Goal: Task Accomplishment & Management: Use online tool/utility

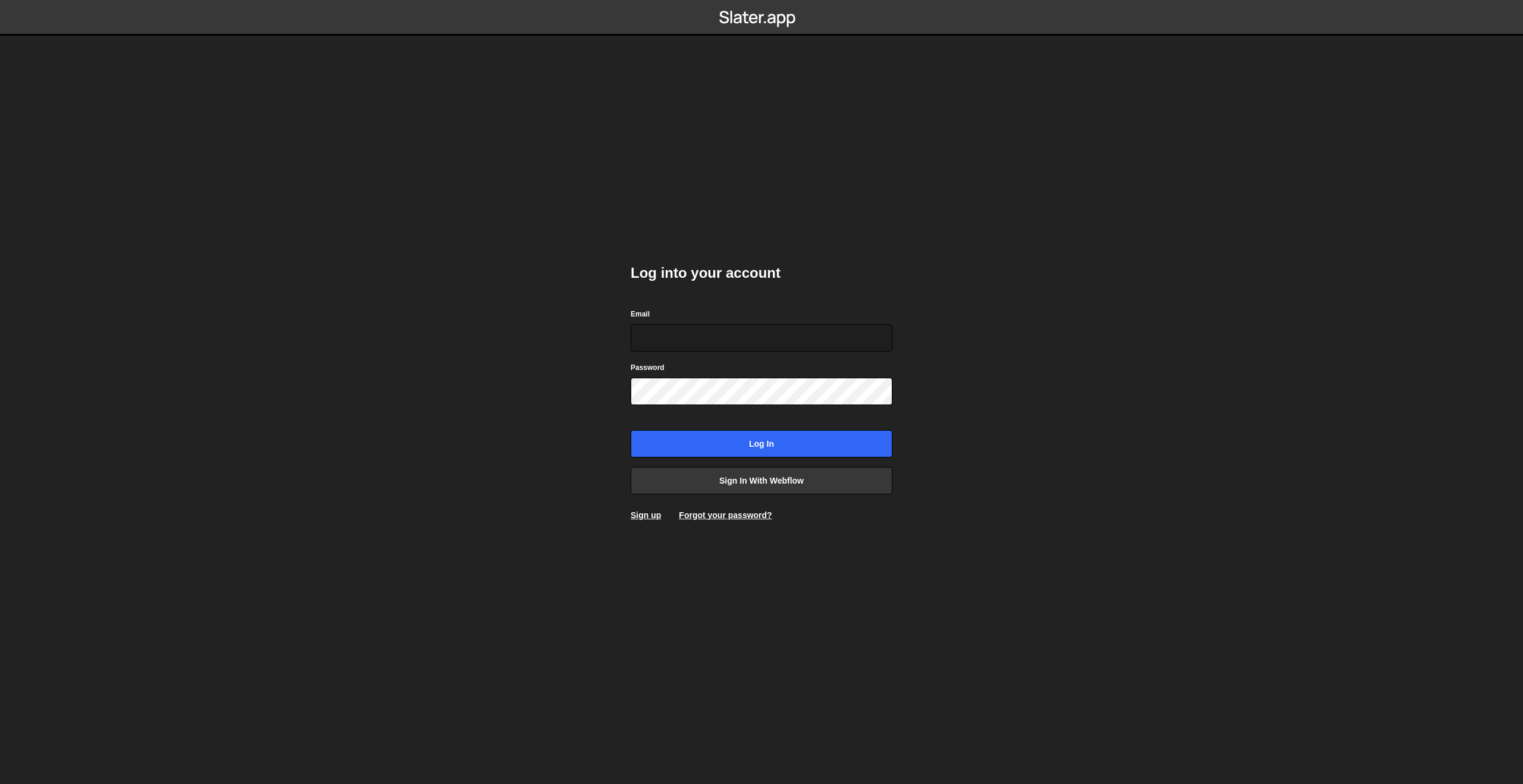
type input "[EMAIL_ADDRESS][DOMAIN_NAME]"
click at [725, 453] on input "Log in" at bounding box center [762, 444] width 262 height 27
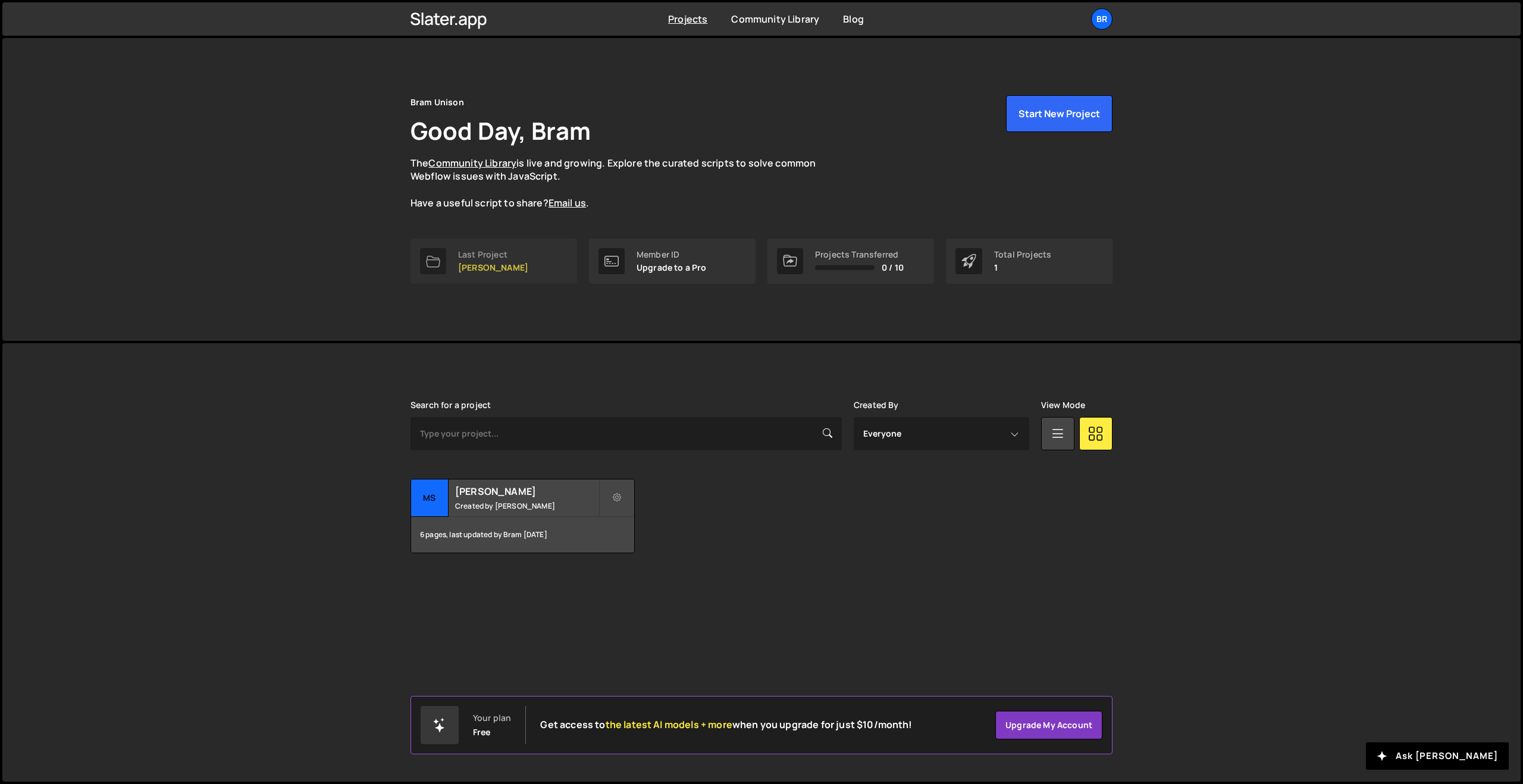
click at [472, 250] on div "Last Project" at bounding box center [493, 254] width 70 height 10
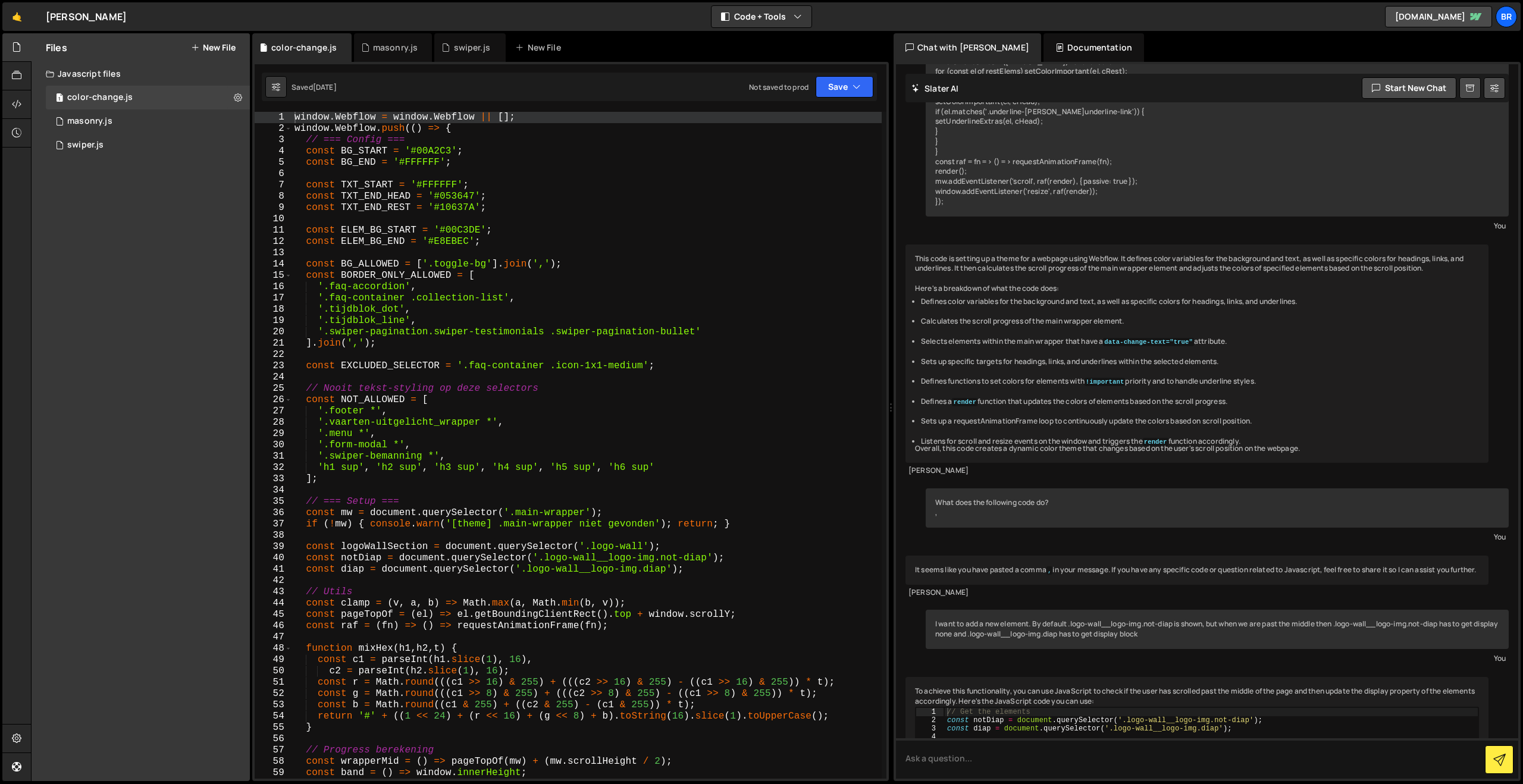
scroll to position [1872, 0]
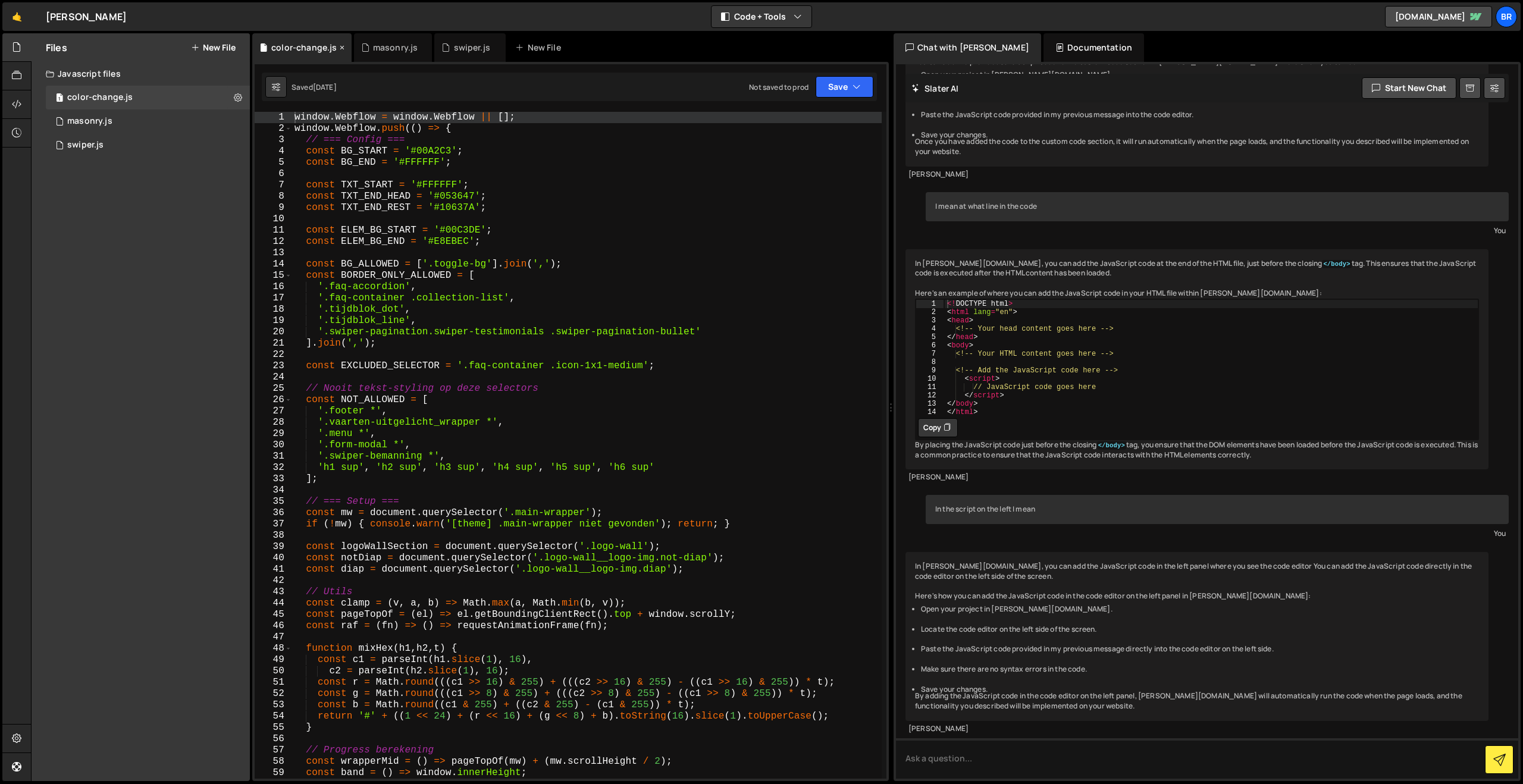
click at [339, 48] on icon at bounding box center [342, 47] width 8 height 12
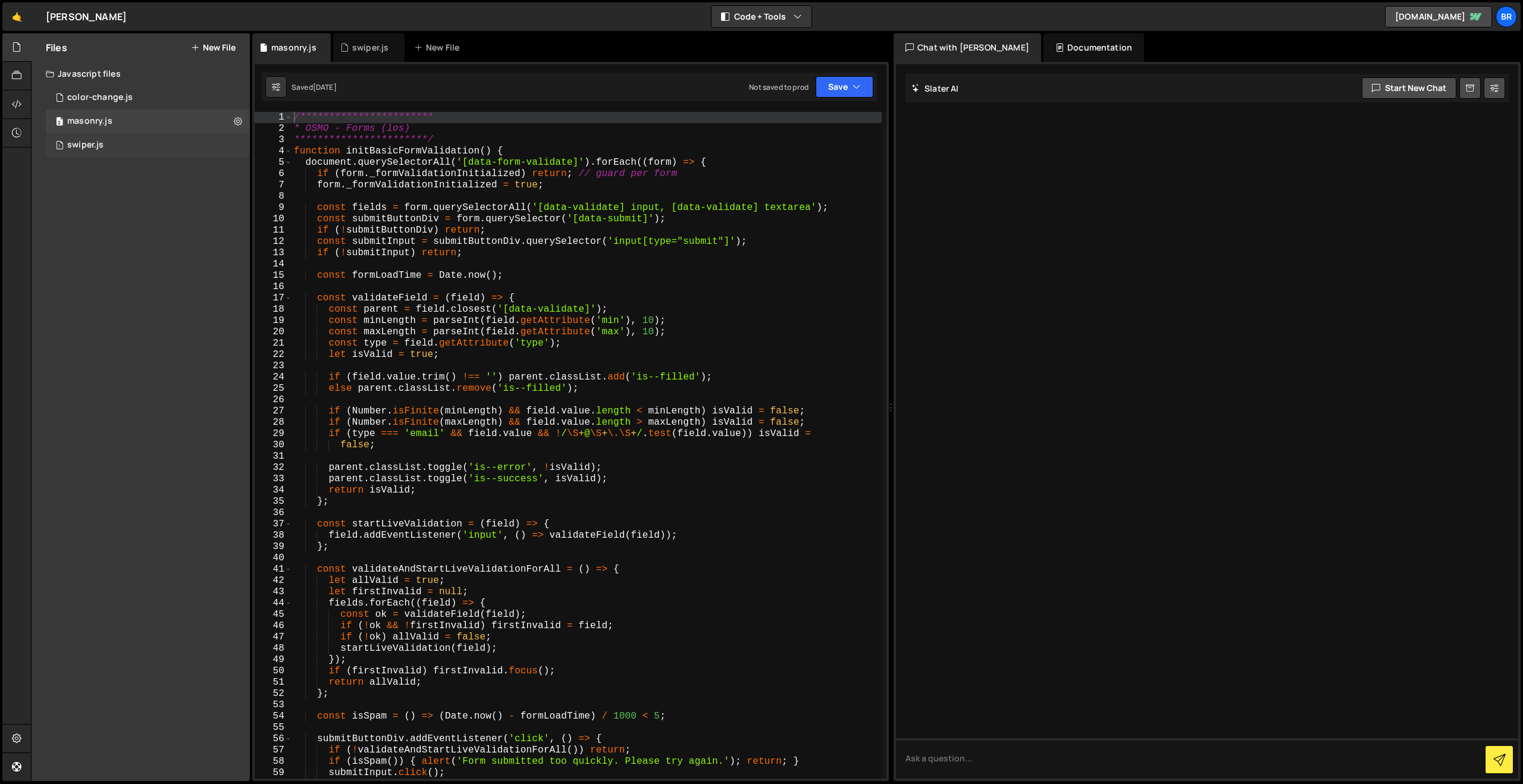
click at [100, 145] on div "swiper.js" at bounding box center [85, 145] width 36 height 11
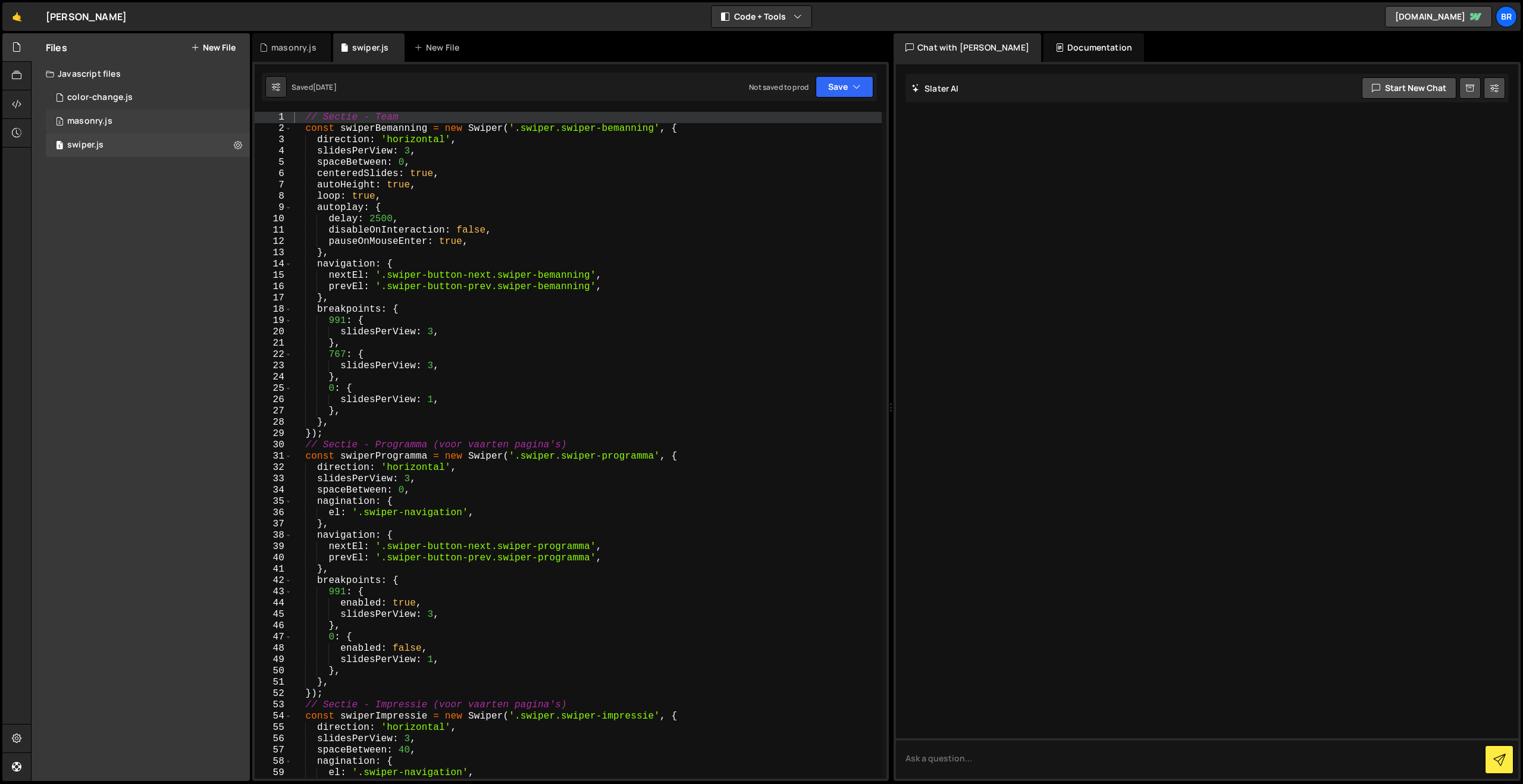
click at [91, 131] on div "2 masonry.js 0" at bounding box center [148, 121] width 204 height 24
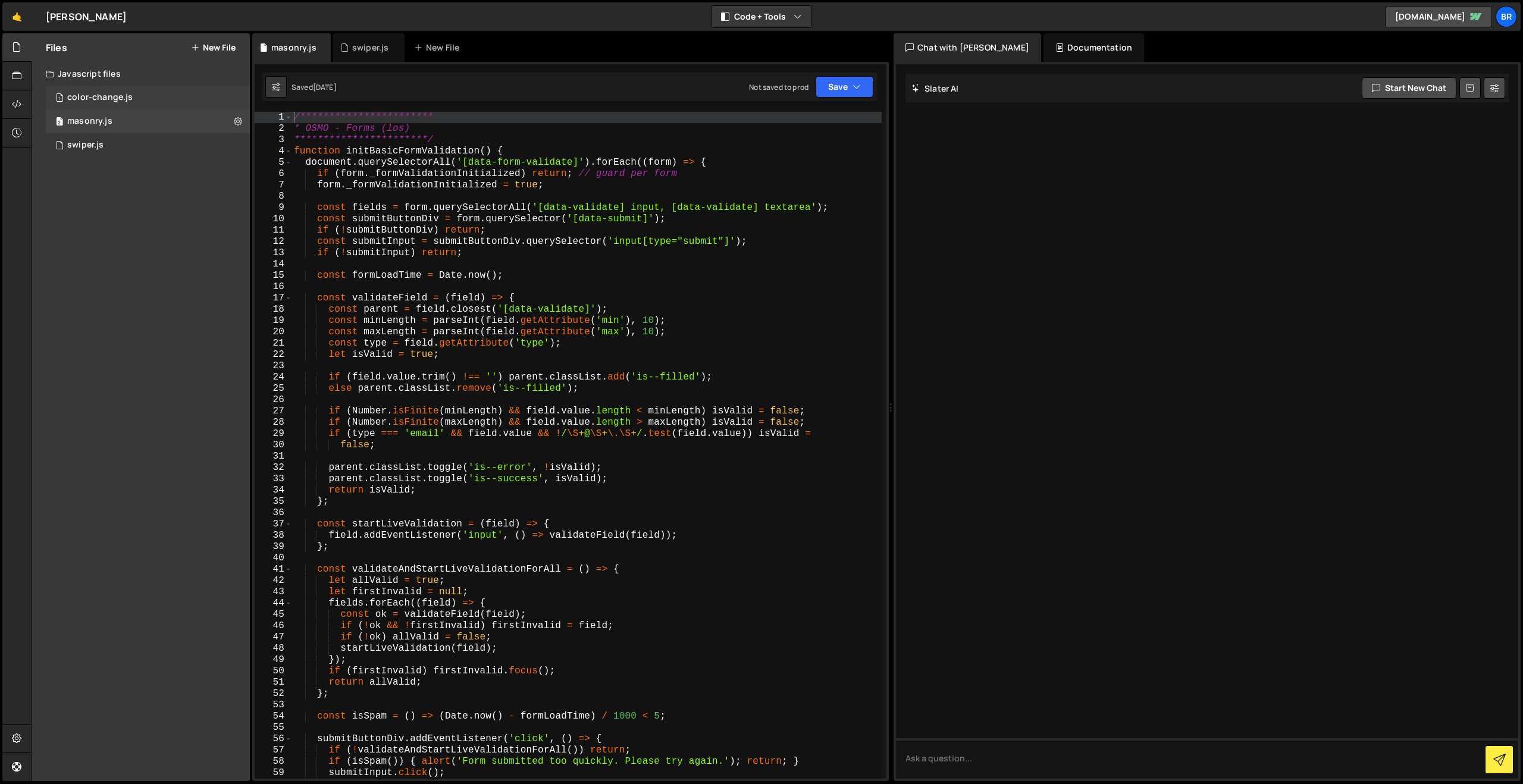
click at [88, 101] on div "color-change.js" at bounding box center [100, 98] width 66 height 11
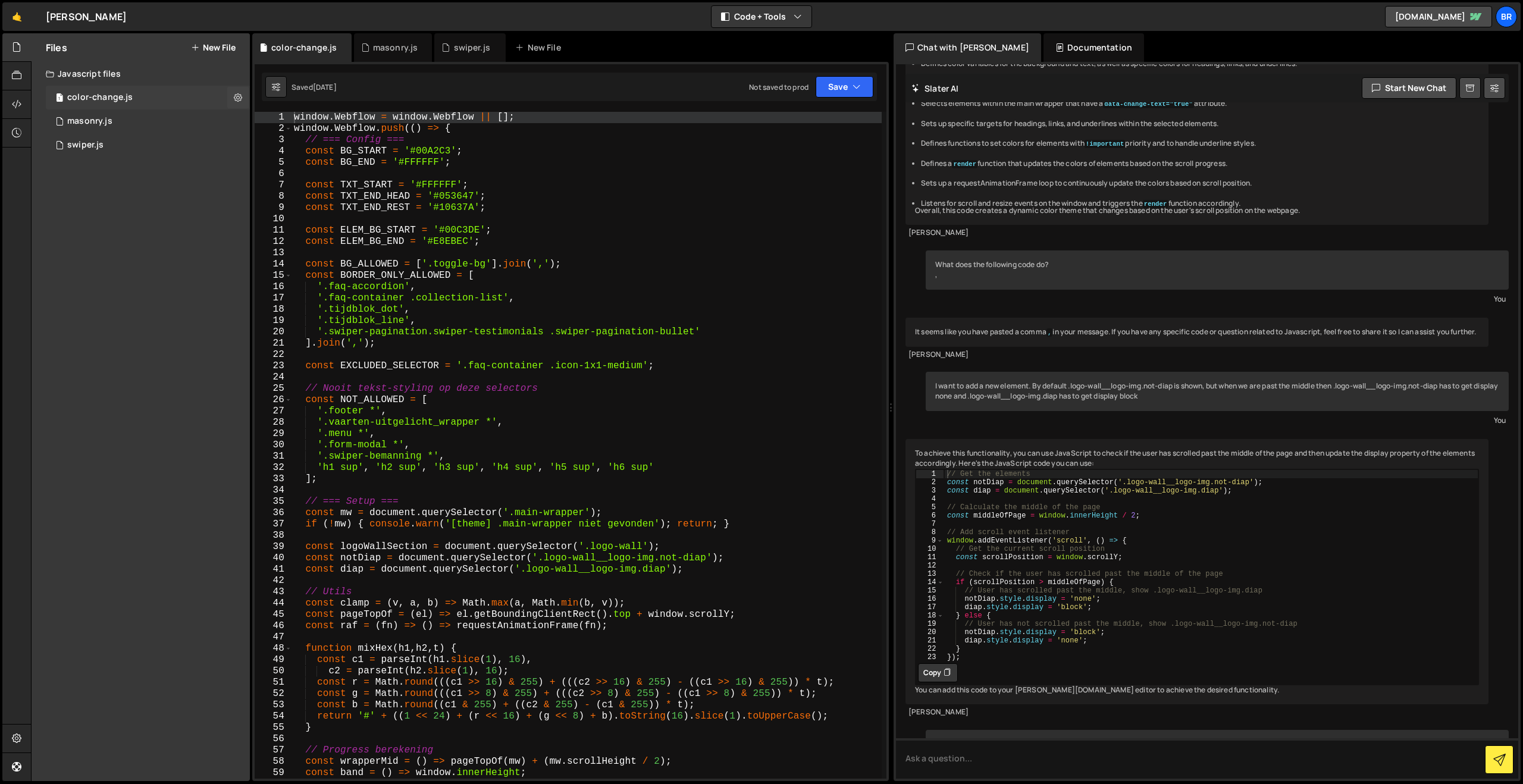
scroll to position [1872, 0]
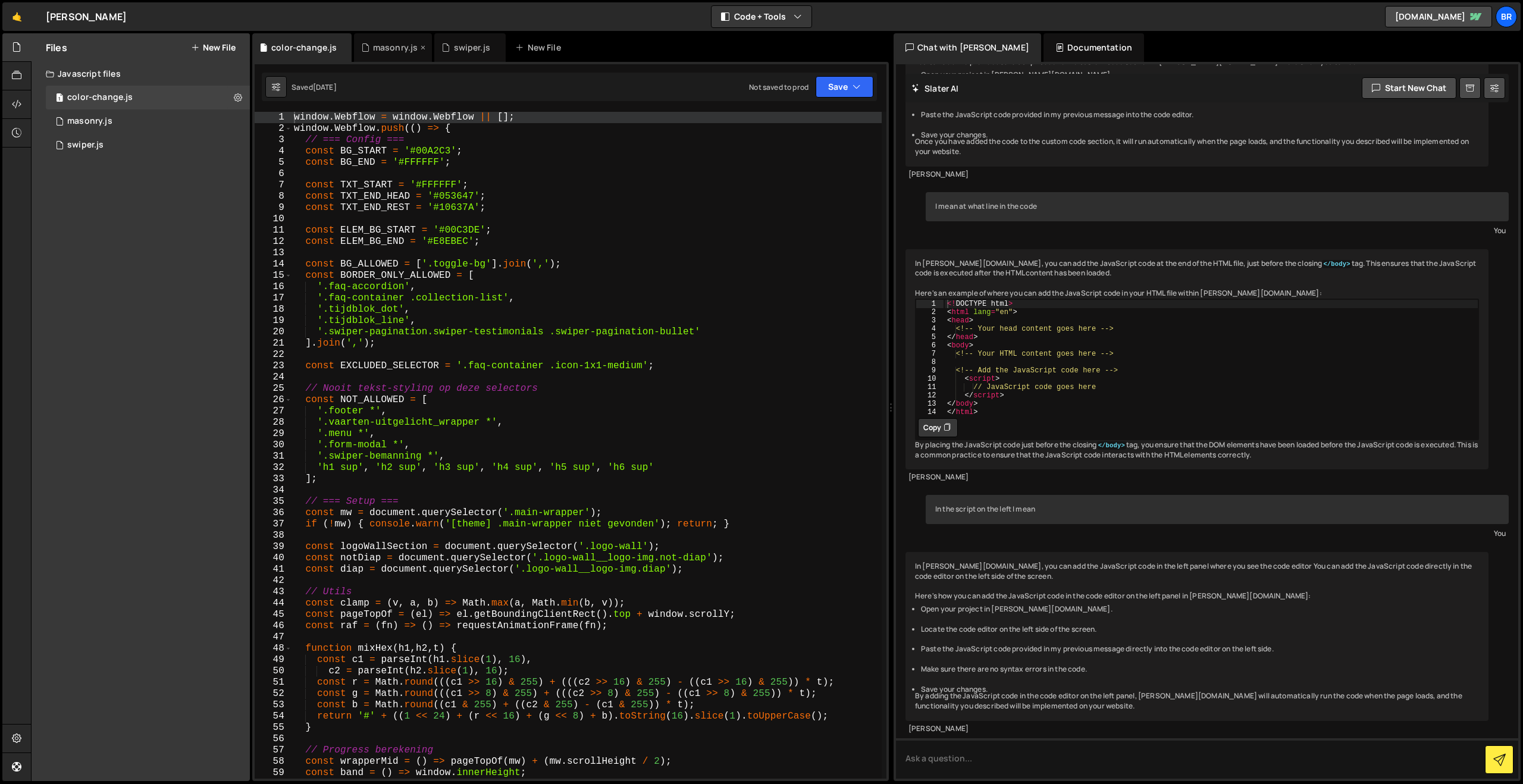
click at [395, 48] on div "masonry.js" at bounding box center [395, 47] width 45 height 12
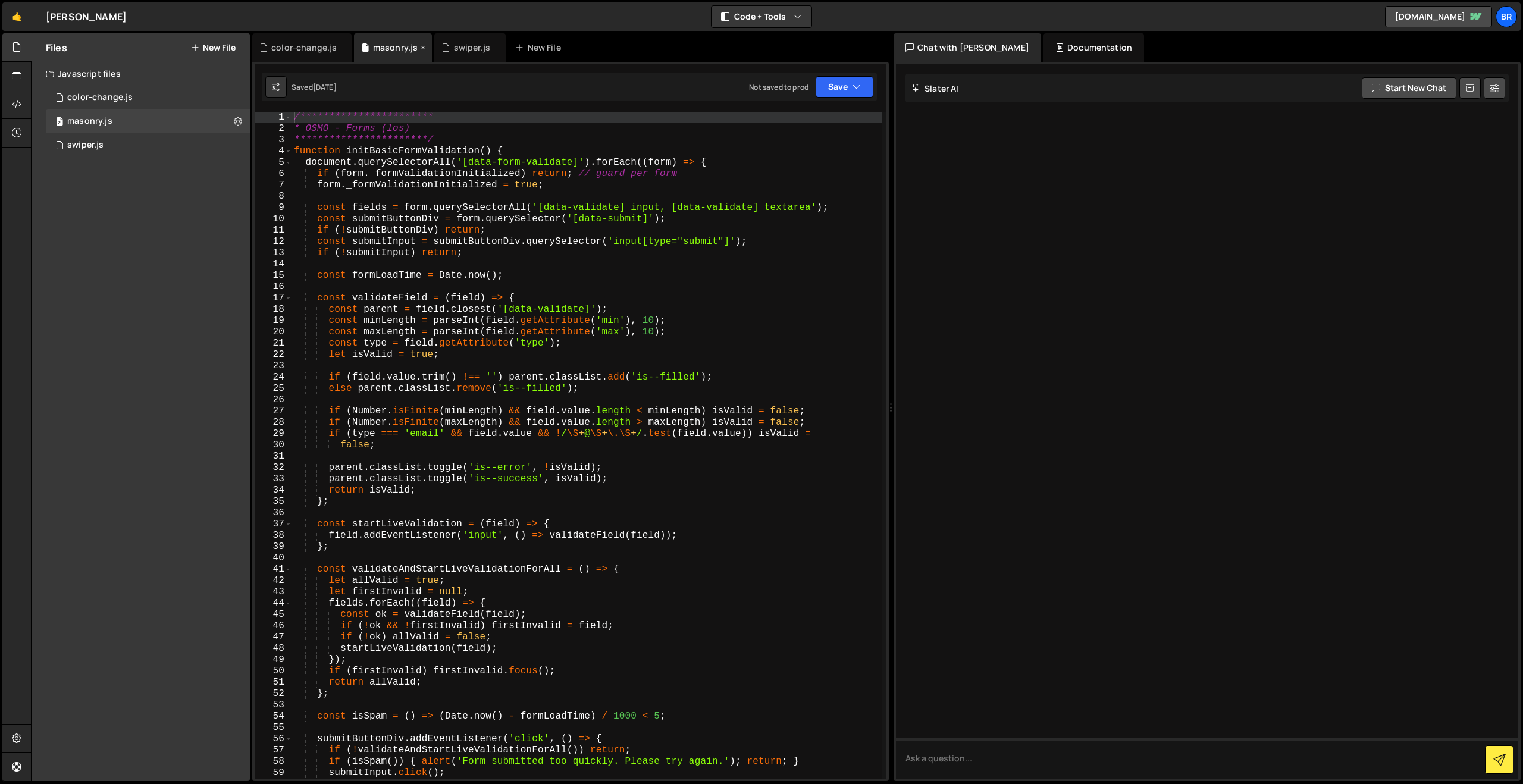
scroll to position [0, 0]
click at [469, 49] on div "swiper.js" at bounding box center [471, 47] width 36 height 12
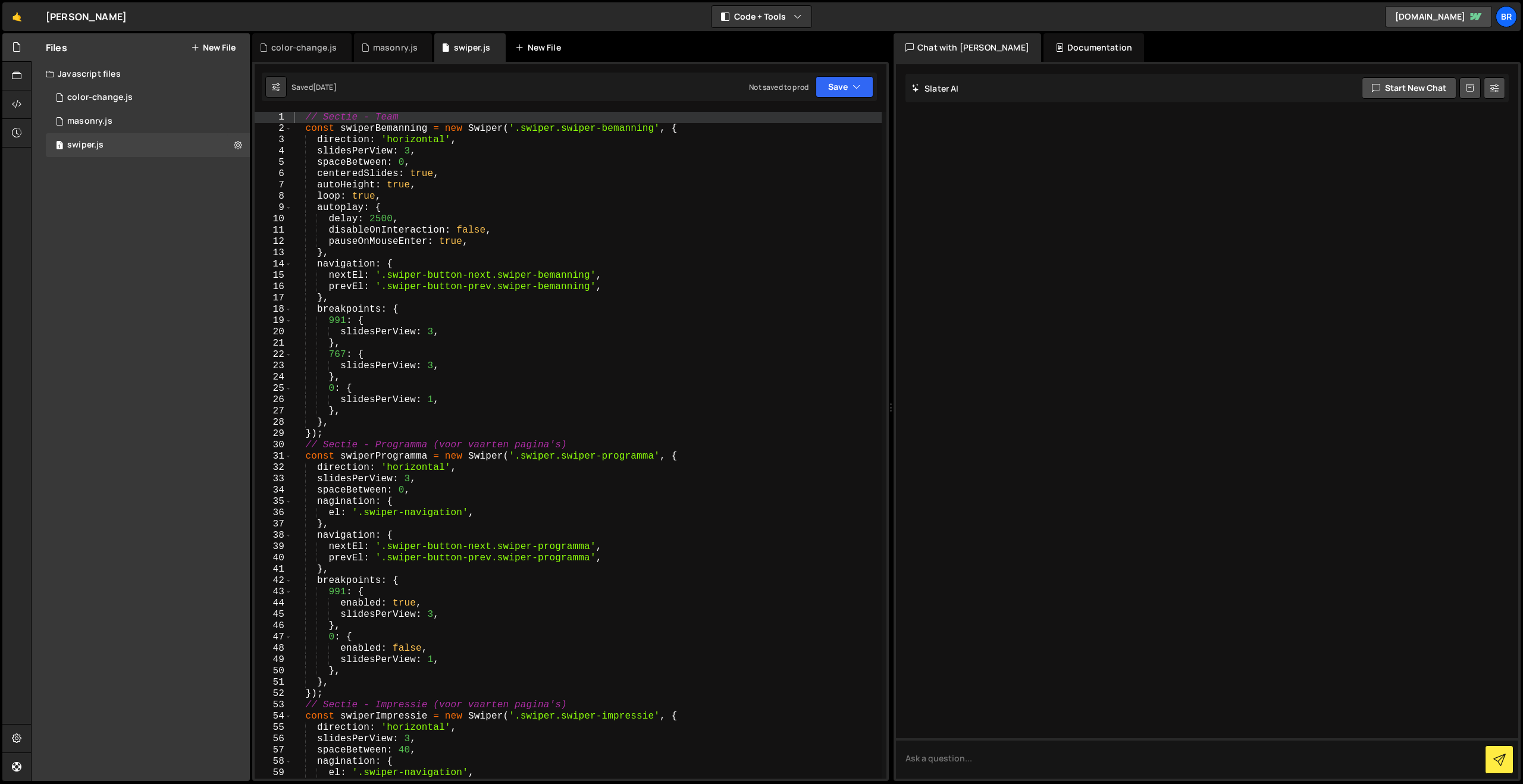
click at [534, 51] on div "New File" at bounding box center [540, 47] width 50 height 12
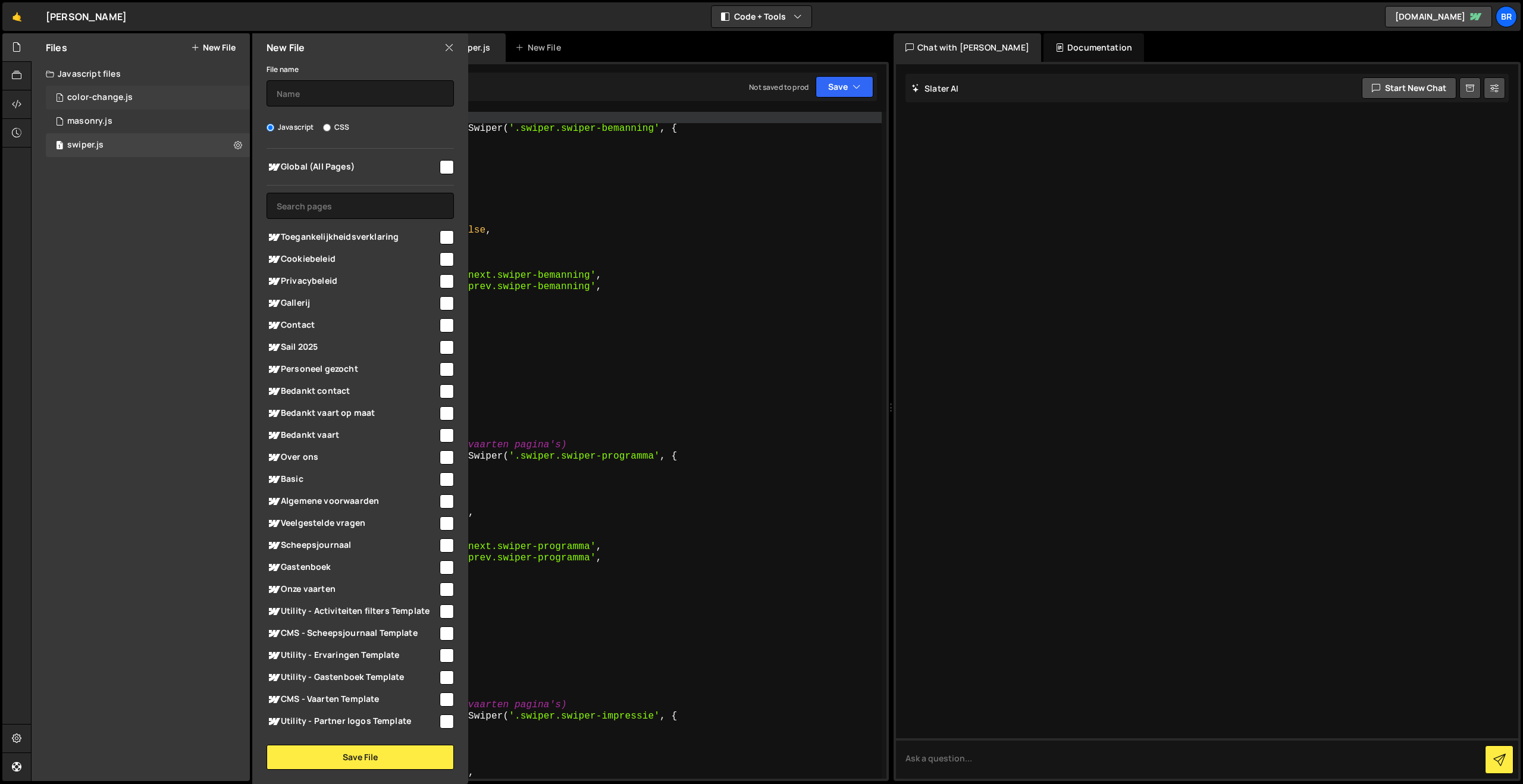
click at [89, 98] on div "color-change.js" at bounding box center [100, 98] width 66 height 11
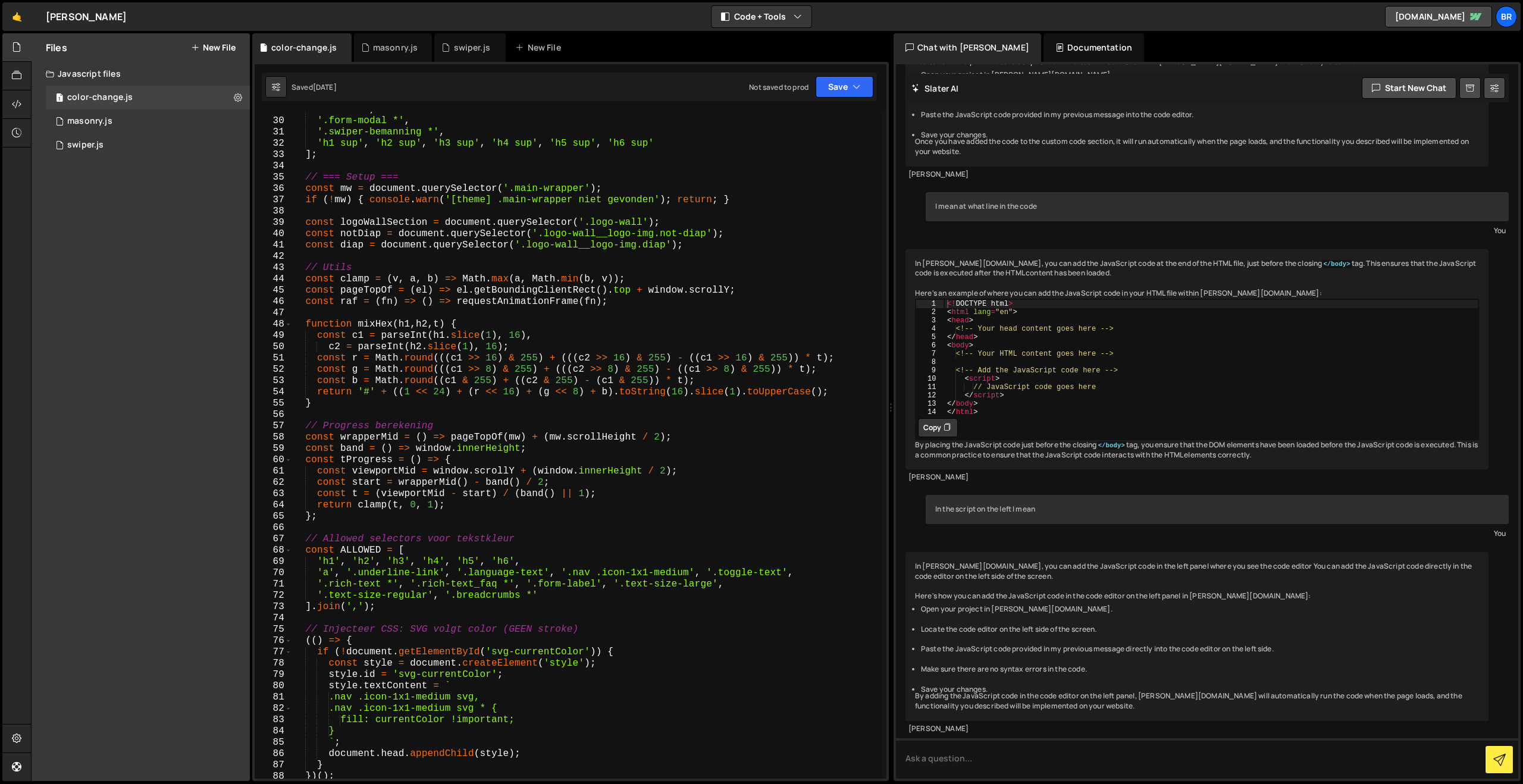
scroll to position [324, 0]
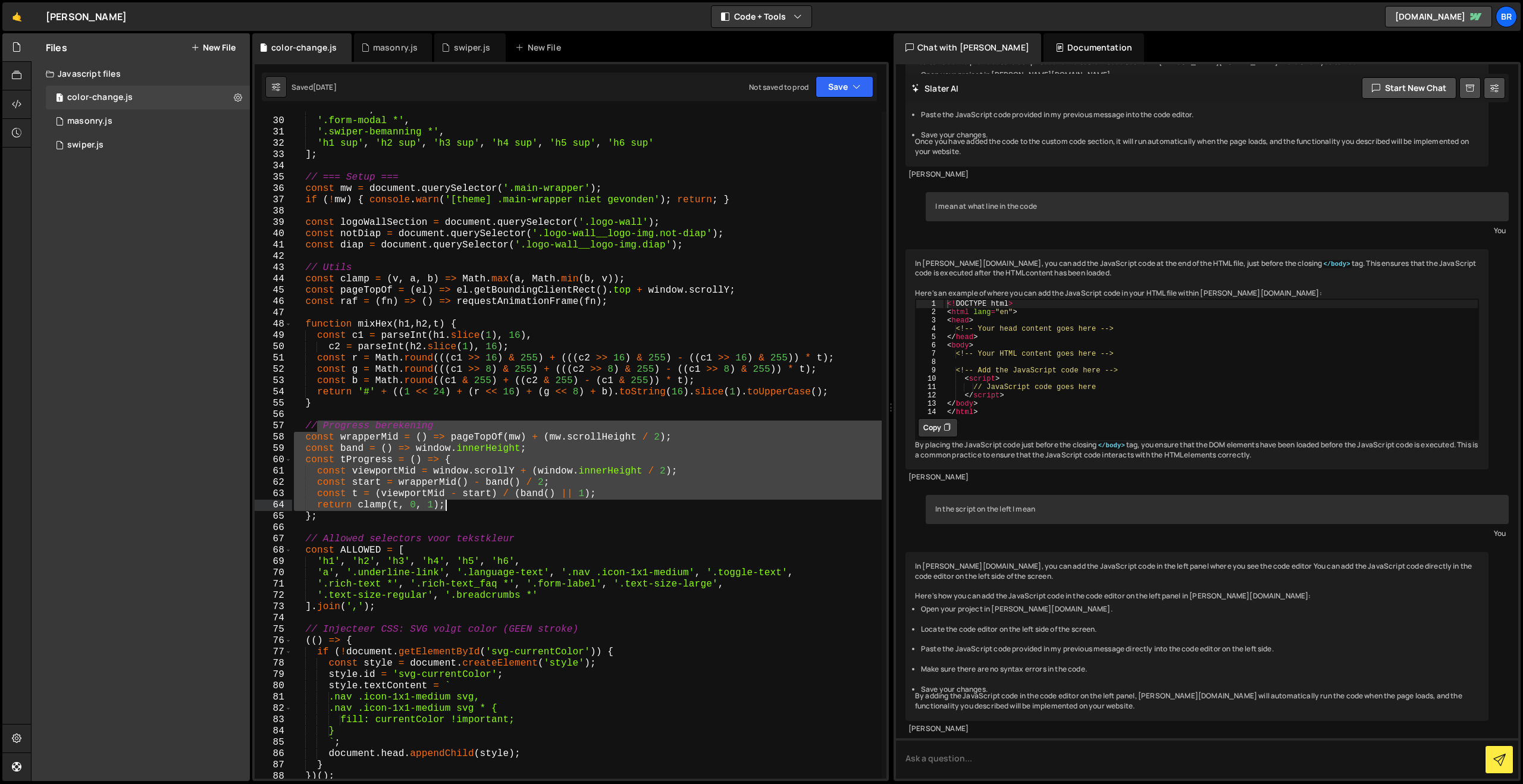
drag, startPoint x: 317, startPoint y: 431, endPoint x: 547, endPoint y: 504, distance: 241.3
click at [547, 504] on div "'.menu *' , '.form-modal *' , '.swiper-bemanning *' , 'h1 sup' , 'h2 sup' , 'h3…" at bounding box center [586, 449] width 590 height 690
click at [461, 485] on div "'.menu *' , '.form-modal *' , '.swiper-bemanning *' , 'h1 sup' , 'h2 sup' , 'h3…" at bounding box center [586, 445] width 590 height 667
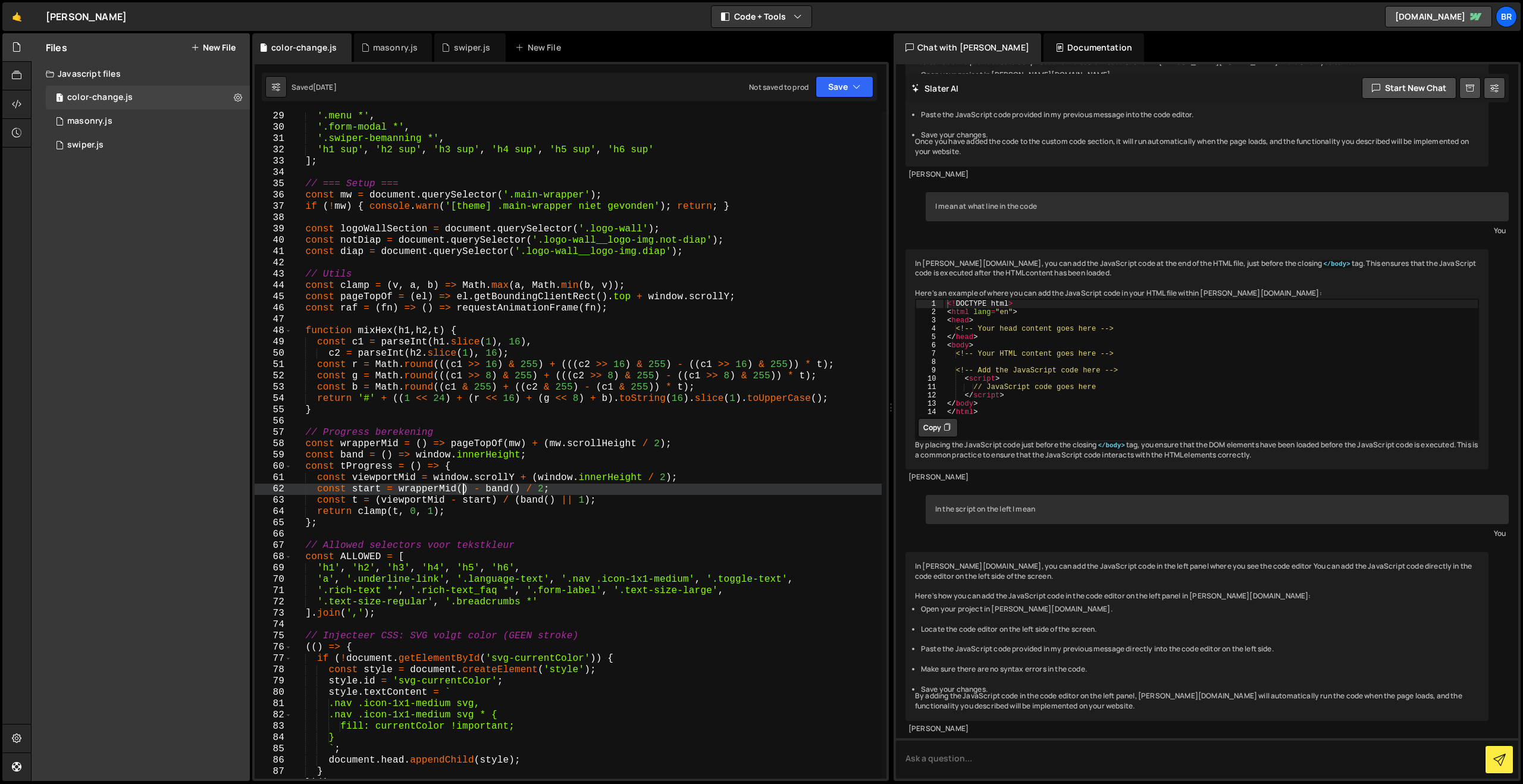
scroll to position [317, 0]
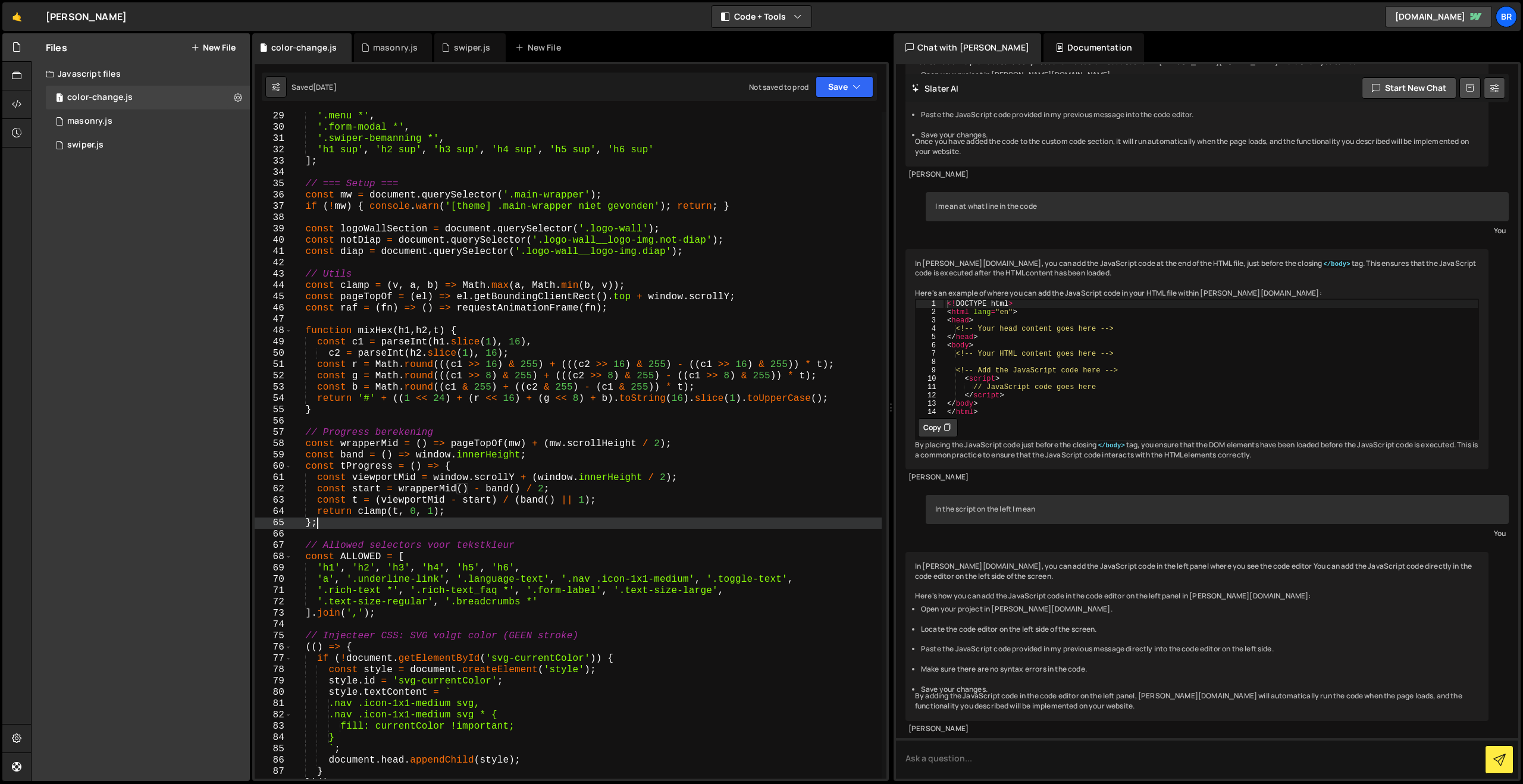
click at [613, 529] on div "'.menu *' , '.form-modal *' , '.swiper-bemanning *' , 'h1 sup' , 'h2 sup' , 'h3…" at bounding box center [586, 456] width 590 height 690
type textarea "};"
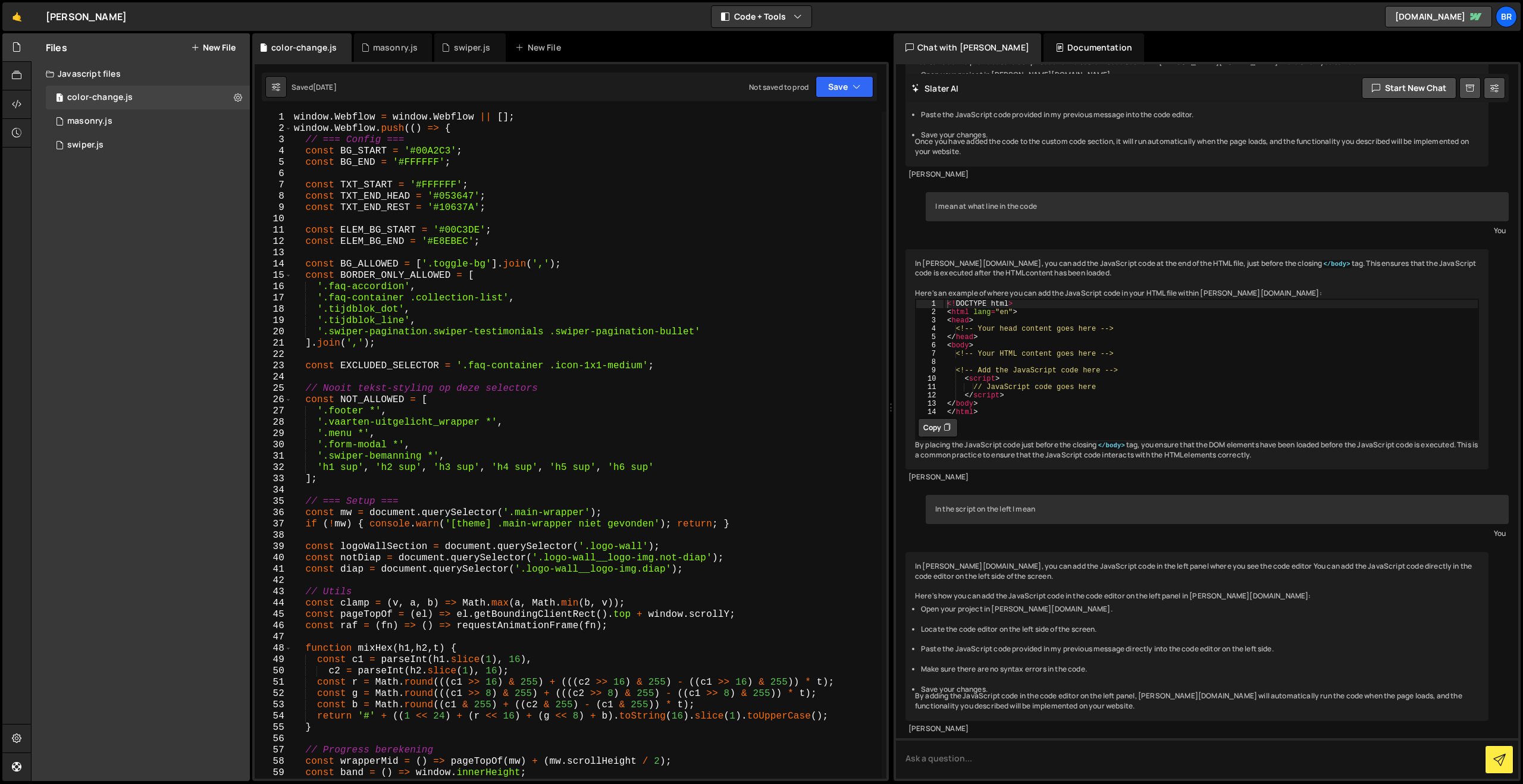
scroll to position [0, 0]
